Goal: Task Accomplishment & Management: Manage account settings

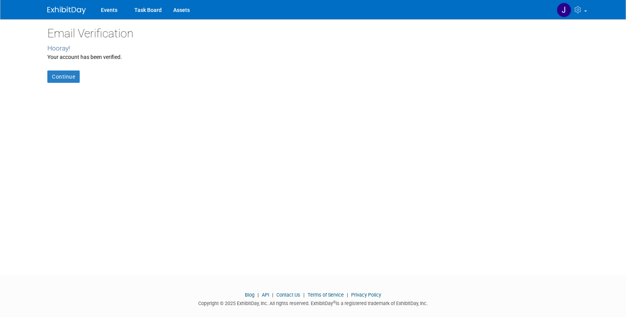
click at [64, 77] on link "Continue" at bounding box center [63, 76] width 32 height 12
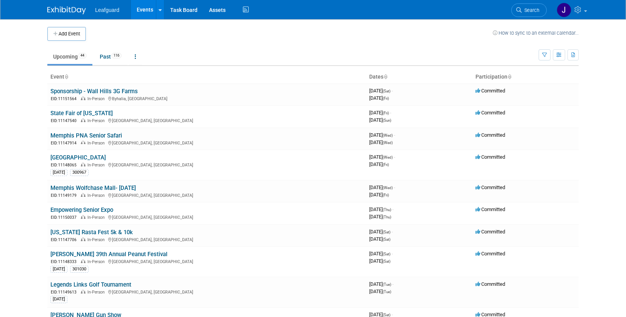
click at [113, 13] on ul "Leafguard Events Add Event Bulk Upload Events Shareable Event Boards Recently V…" at bounding box center [172, 9] width 155 height 19
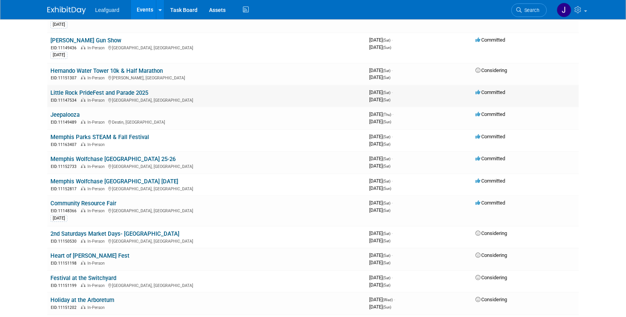
scroll to position [276, 0]
